Goal: Transaction & Acquisition: Obtain resource

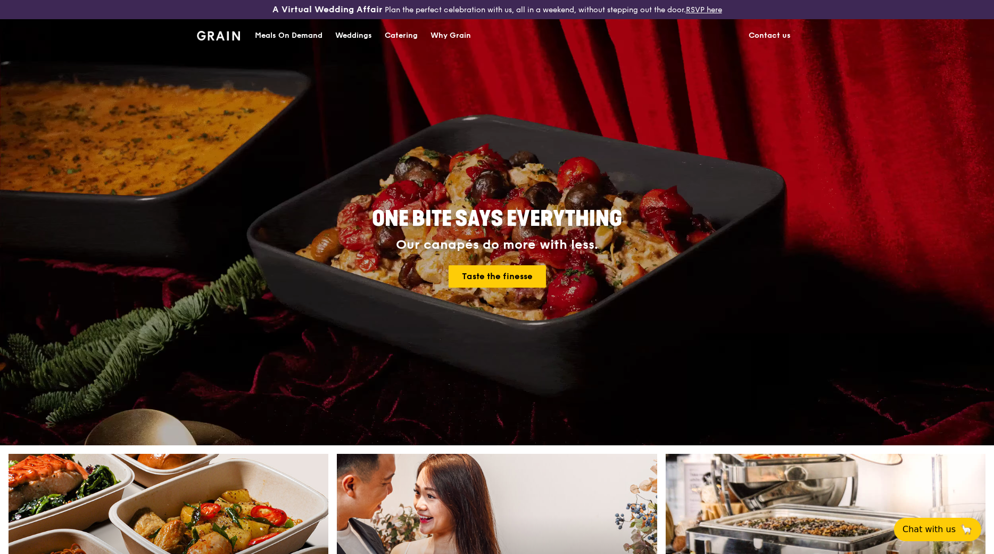
click at [410, 30] on div "Catering" at bounding box center [401, 36] width 33 height 32
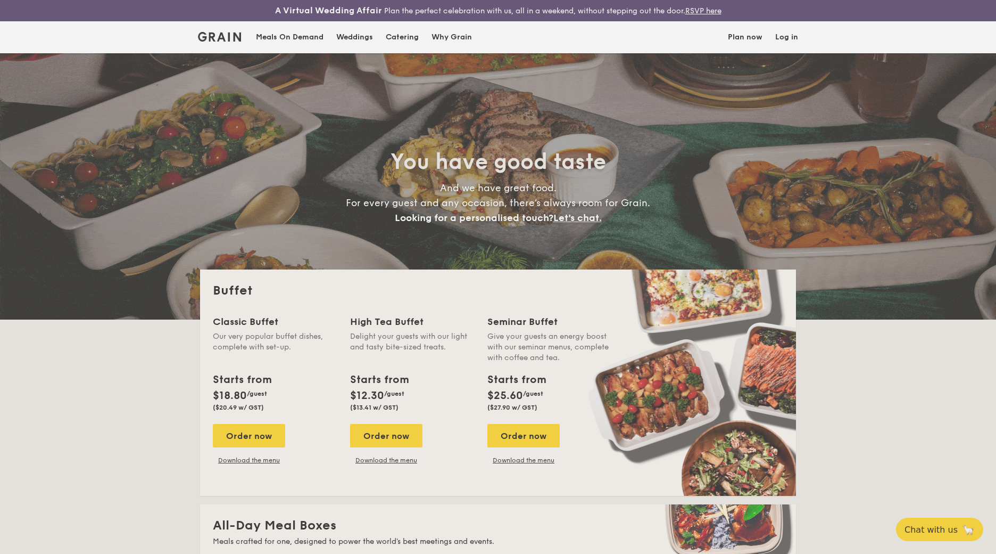
select select
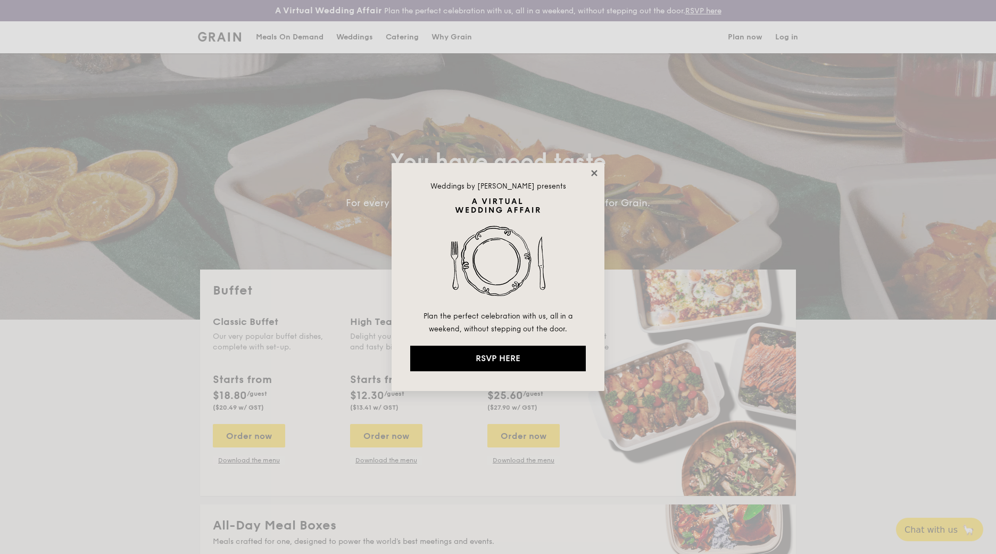
click at [597, 172] on icon at bounding box center [595, 173] width 10 height 10
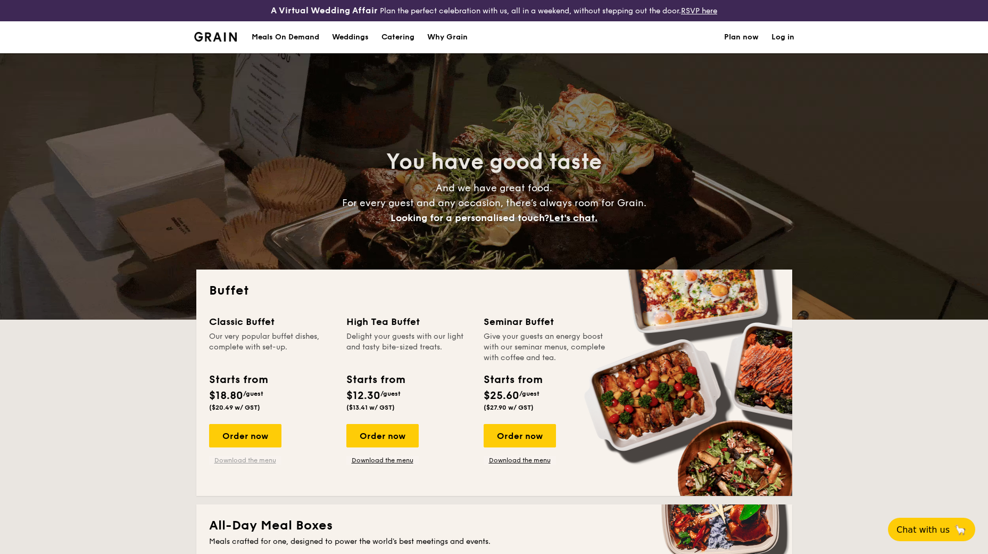
click at [257, 461] on link "Download the menu" at bounding box center [245, 460] width 72 height 9
